Goal: Transaction & Acquisition: Purchase product/service

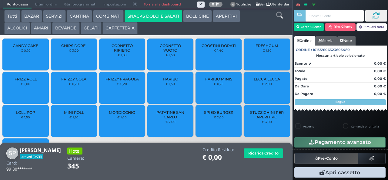
click at [89, 32] on button "GELATI" at bounding box center [91, 28] width 21 height 12
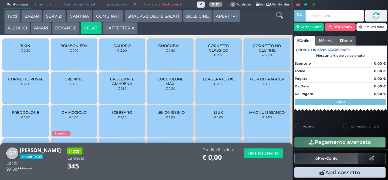
click at [165, 86] on span "CUCCIOLONE MAXI" at bounding box center [170, 81] width 36 height 9
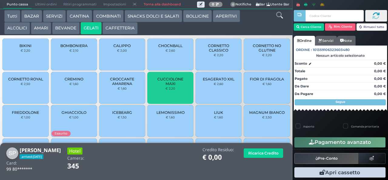
click at [164, 86] on span "CUCCIOLONE MAXI" at bounding box center [170, 81] width 36 height 9
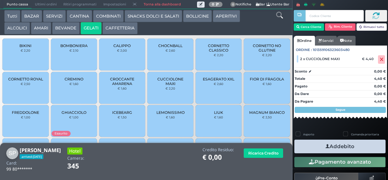
click at [210, 52] on span "CORNETTO CLASSICO" at bounding box center [219, 47] width 36 height 9
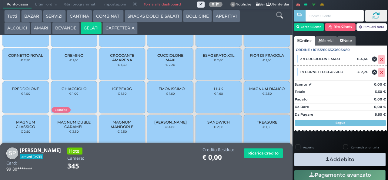
scroll to position [40, 0]
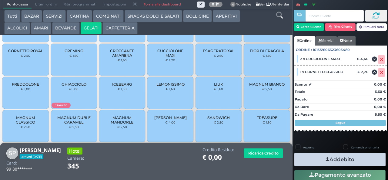
click at [30, 124] on span "MAGNUM CLASSICO" at bounding box center [26, 119] width 36 height 9
click at [29, 124] on span "MAGNUM CLASSICO" at bounding box center [26, 119] width 36 height 9
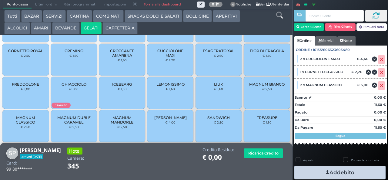
click at [279, 18] on icon at bounding box center [279, 15] width 7 height 7
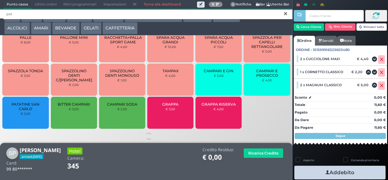
scroll to position [0, 0]
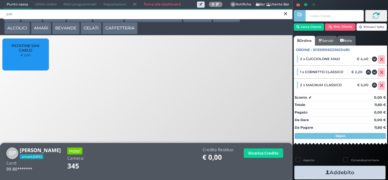
type input "pat"
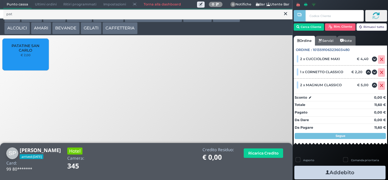
click at [32, 52] on span "PATATINE SAN CARLO" at bounding box center [26, 47] width 36 height 9
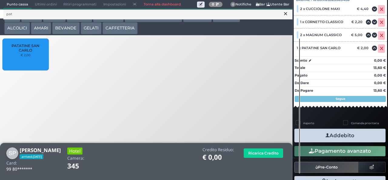
scroll to position [73, 0]
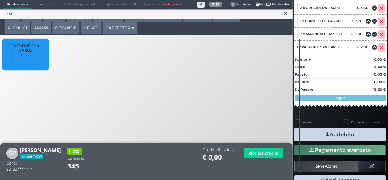
click at [363, 137] on button "Addebito" at bounding box center [339, 135] width 91 height 14
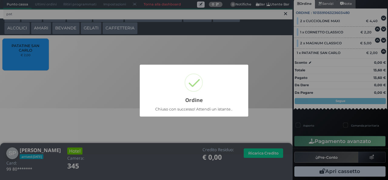
scroll to position [53, 0]
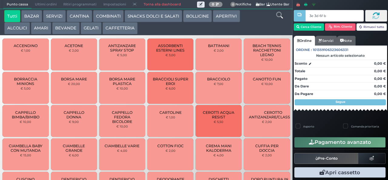
type input "3e 3d 6f b9"
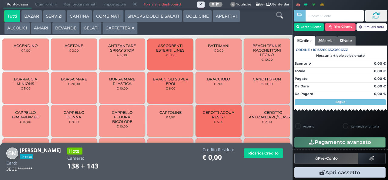
click at [0, 0] on div at bounding box center [0, 0] width 0 height 0
click at [279, 25] on div at bounding box center [279, 22] width 24 height 24
click at [281, 18] on icon at bounding box center [279, 15] width 7 height 7
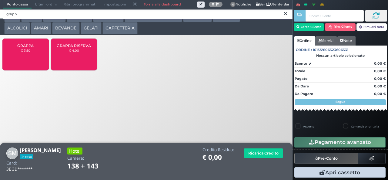
type input "grapp"
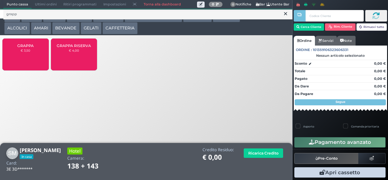
click at [24, 48] on span "GRAPPA" at bounding box center [25, 45] width 16 height 5
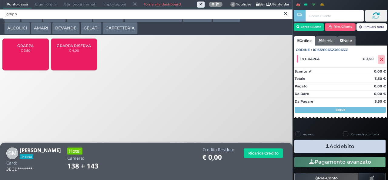
click at [285, 18] on input "grapp" at bounding box center [147, 14] width 289 height 11
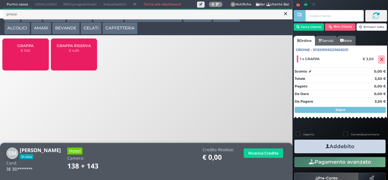
click at [286, 15] on icon at bounding box center [285, 14] width 3 height 6
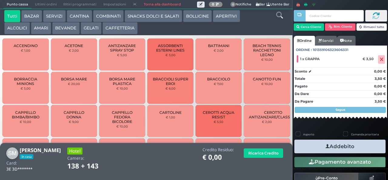
click at [279, 16] on icon at bounding box center [279, 15] width 7 height 7
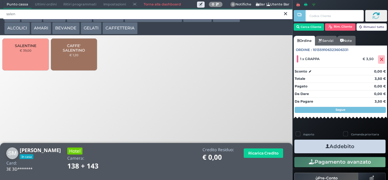
type input "salen"
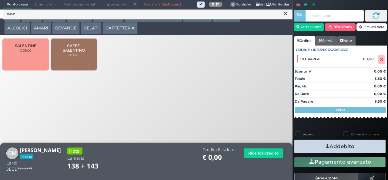
click at [70, 52] on span "CAFFE' SALENTINO" at bounding box center [74, 47] width 36 height 9
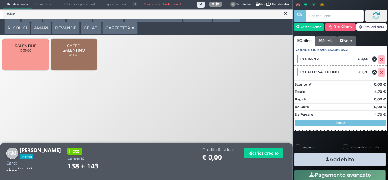
click at [349, 160] on button "Addebito" at bounding box center [339, 159] width 91 height 14
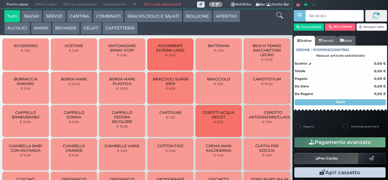
type input "6d d2 45 c3"
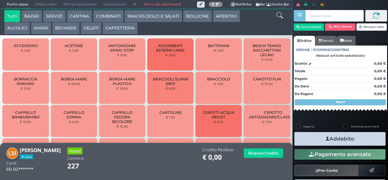
click at [281, 17] on icon at bounding box center [279, 15] width 7 height 7
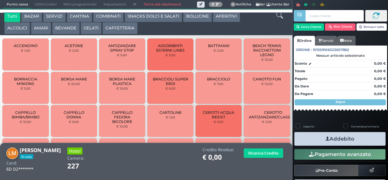
scroll to position [5, 0]
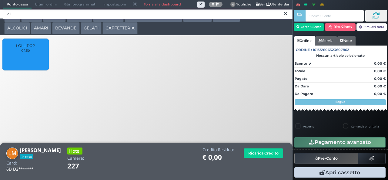
type input "loll"
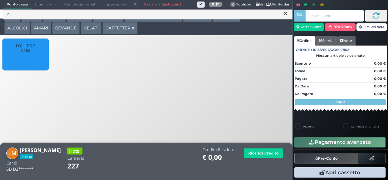
click at [28, 59] on div "LOLLIPOP € 1,50" at bounding box center [25, 55] width 46 height 32
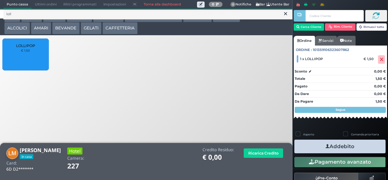
click at [352, 147] on button "Addebito" at bounding box center [339, 146] width 91 height 14
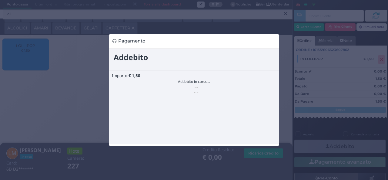
scroll to position [0, 0]
